Goal: Navigation & Orientation: Find specific page/section

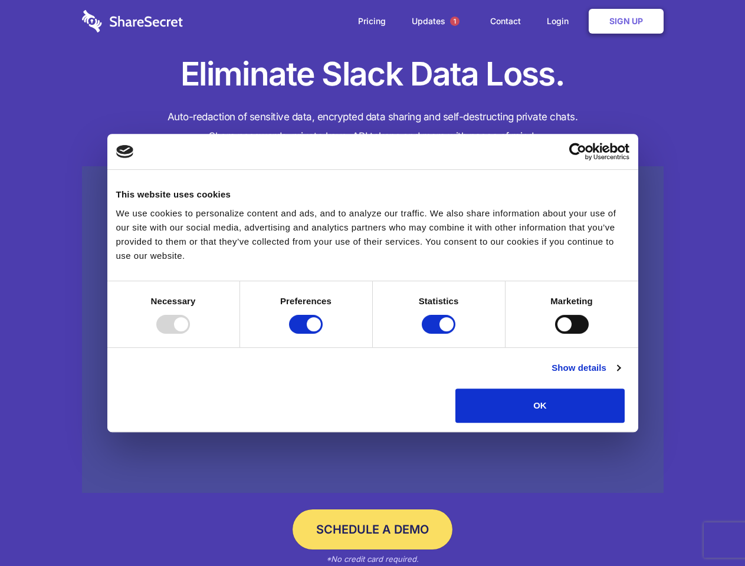
click at [190, 334] on div at bounding box center [173, 324] width 34 height 19
click at [323, 334] on input "Preferences" at bounding box center [306, 324] width 34 height 19
checkbox input "false"
click at [440, 334] on input "Statistics" at bounding box center [439, 324] width 34 height 19
checkbox input "false"
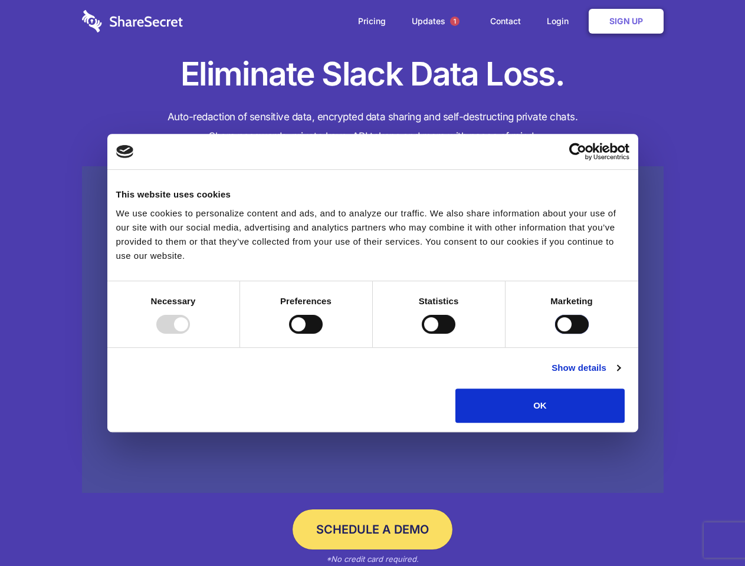
click at [555, 334] on input "Marketing" at bounding box center [572, 324] width 34 height 19
checkbox input "true"
click at [620, 375] on link "Show details" at bounding box center [586, 368] width 68 height 14
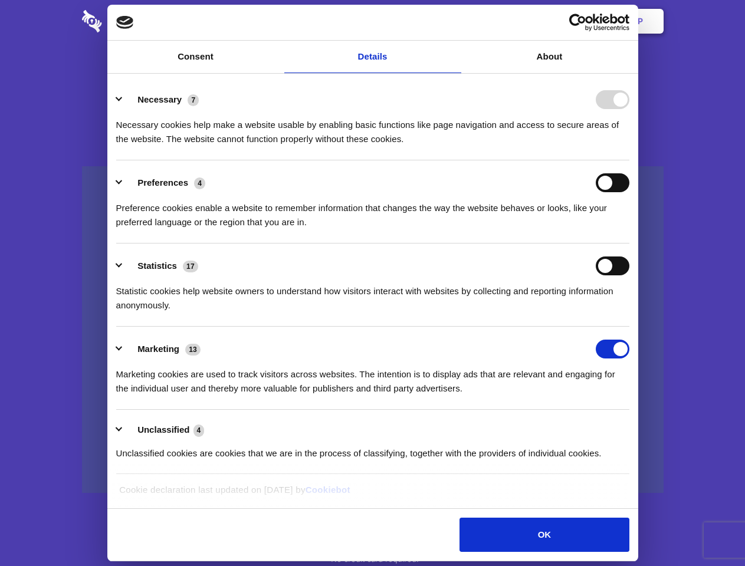
click at [629, 160] on li "Necessary 7 Necessary cookies help make a website usable by enabling basic func…" at bounding box center [372, 118] width 513 height 83
click at [454, 21] on span "1" at bounding box center [454, 21] width 9 height 9
